Goal: Task Accomplishment & Management: Manage account settings

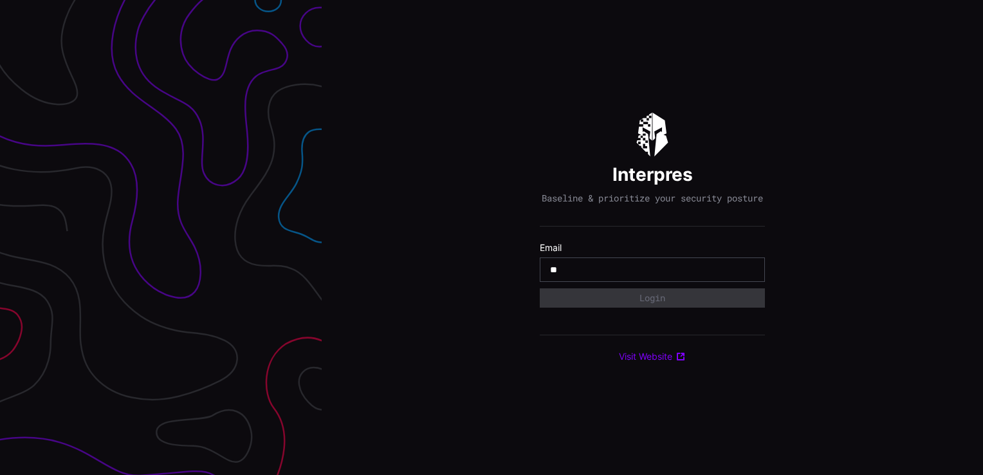
type input "**********"
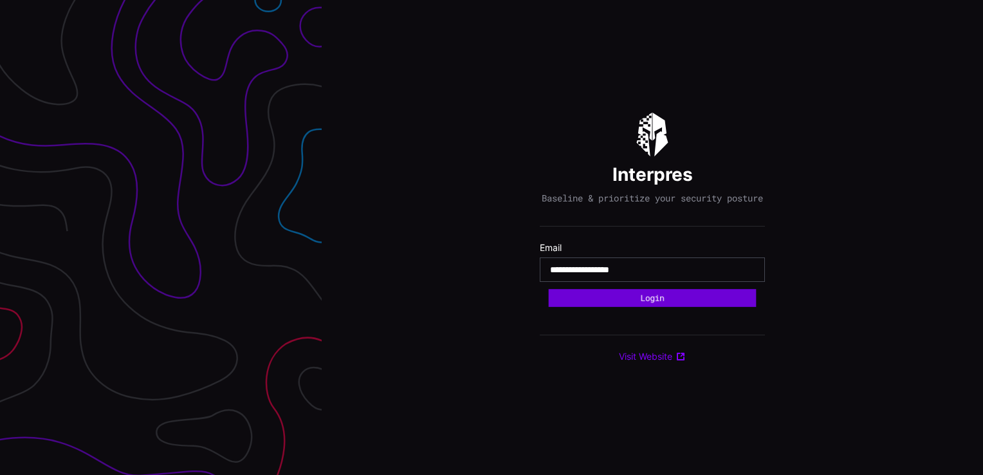
click at [679, 303] on button "Login" at bounding box center [653, 298] width 208 height 18
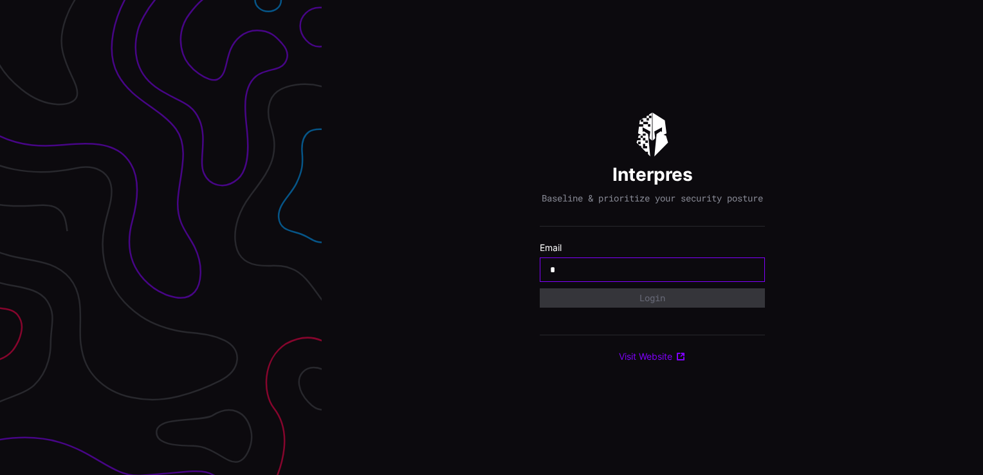
type input "**********"
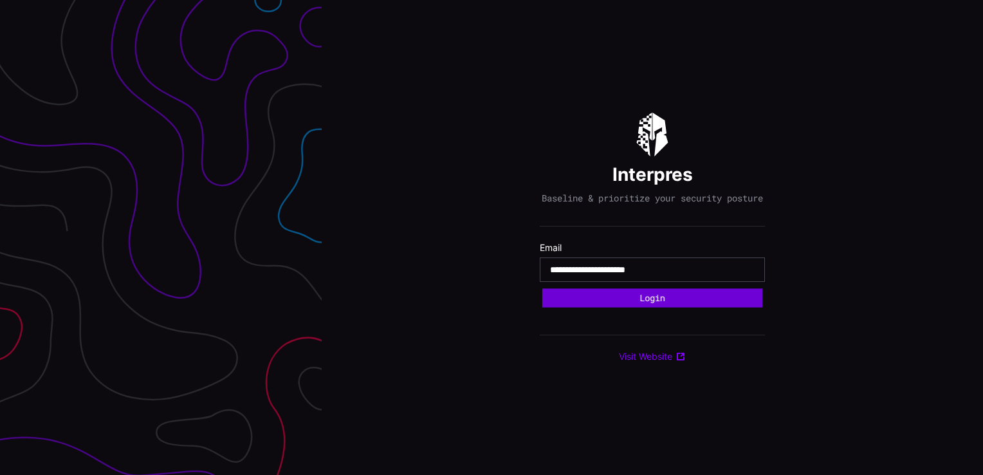
click at [632, 307] on button "Login" at bounding box center [652, 297] width 220 height 19
